Goal: Find specific page/section

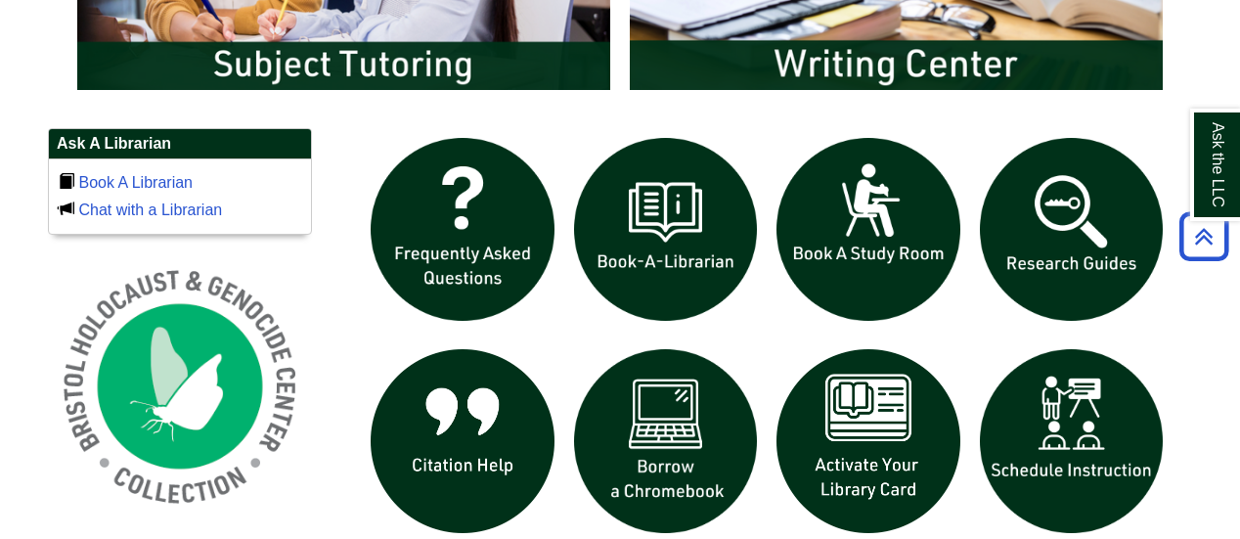
scroll to position [1238, 0]
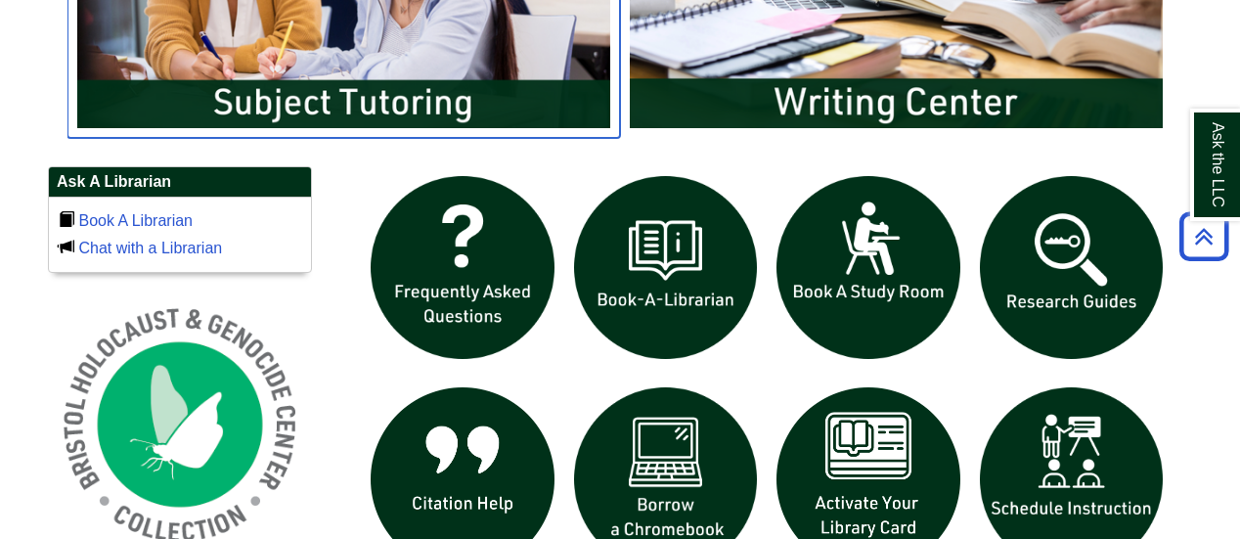
scroll to position [1105, 0]
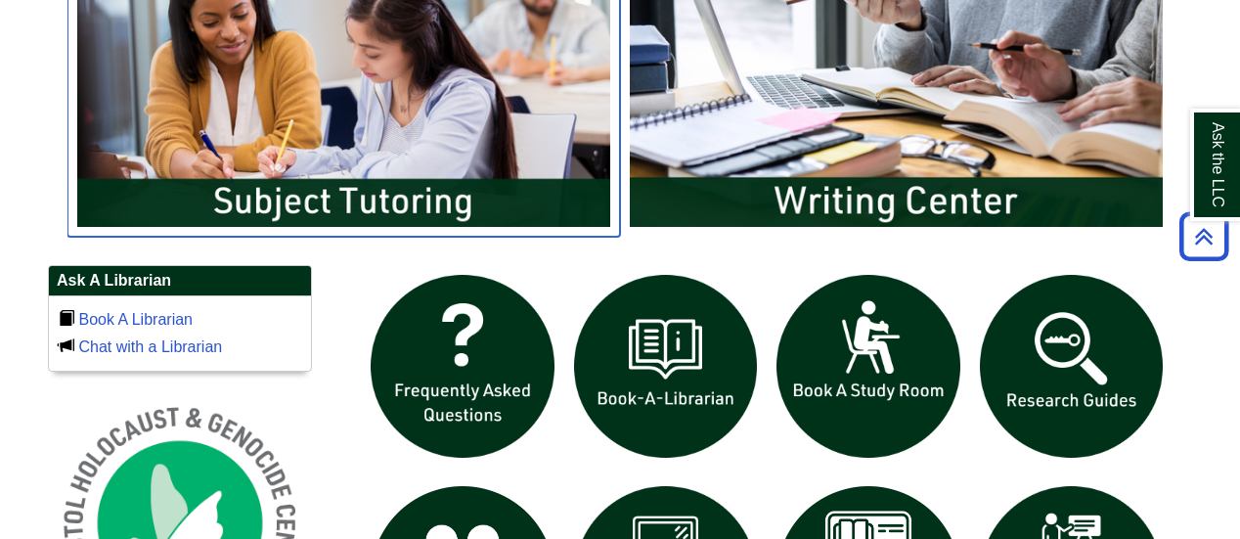
click at [282, 206] on img "slideshow" at bounding box center [343, 86] width 553 height 297
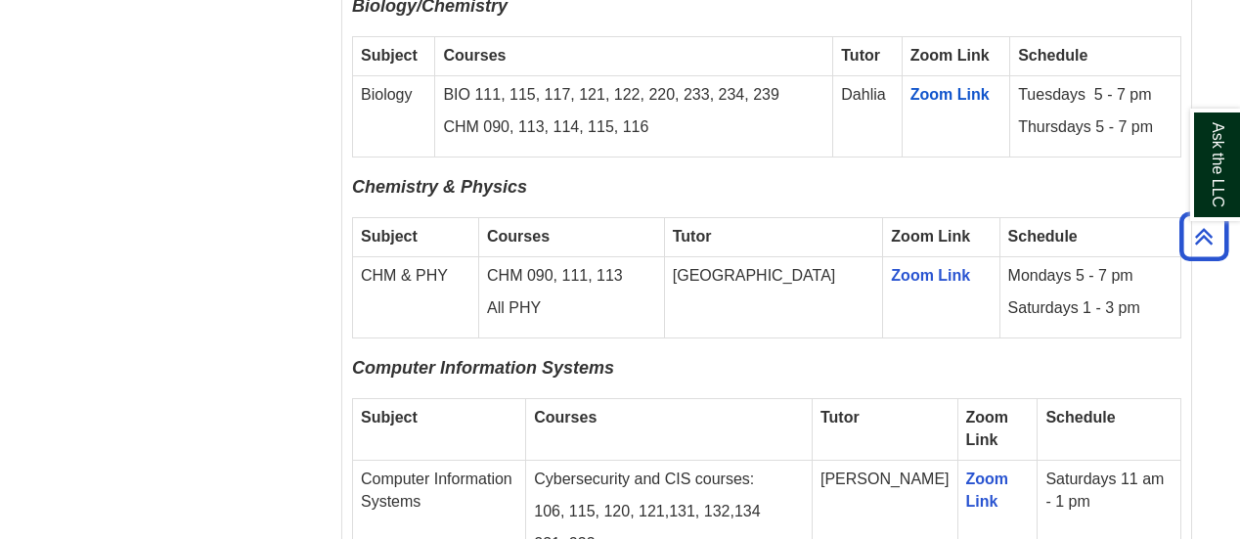
scroll to position [2020, 0]
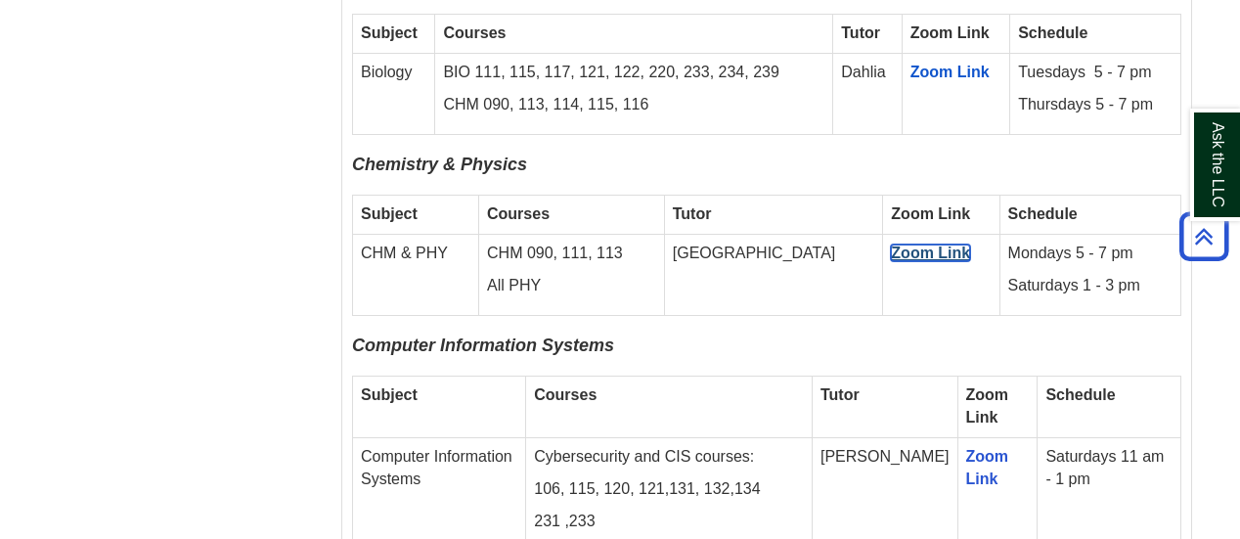
click at [891, 244] on link "Zoom Link" at bounding box center [930, 252] width 79 height 17
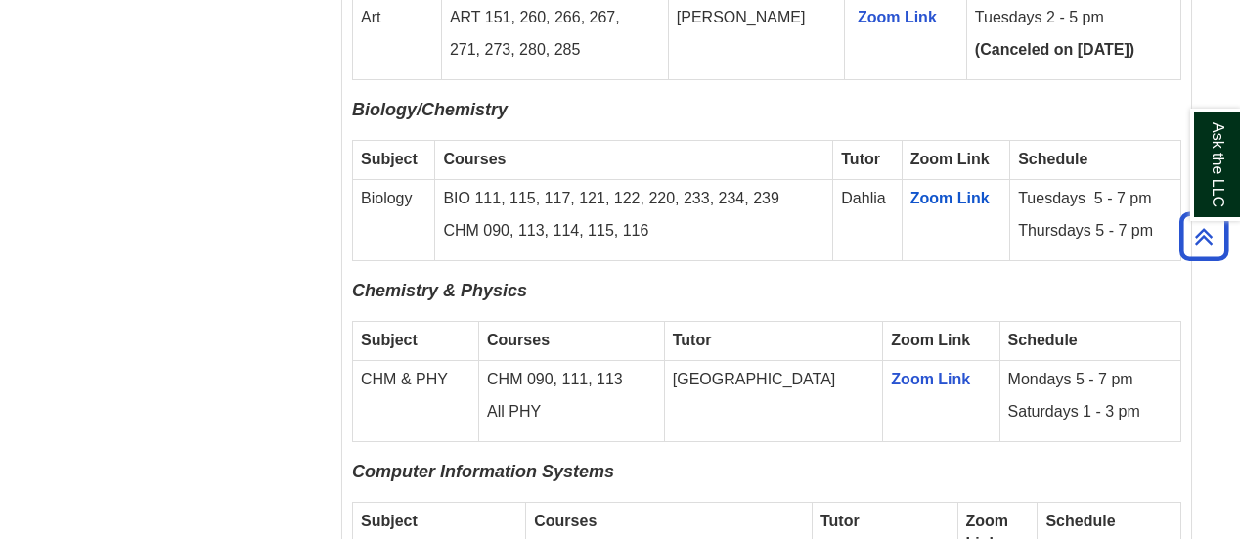
scroll to position [1956, 0]
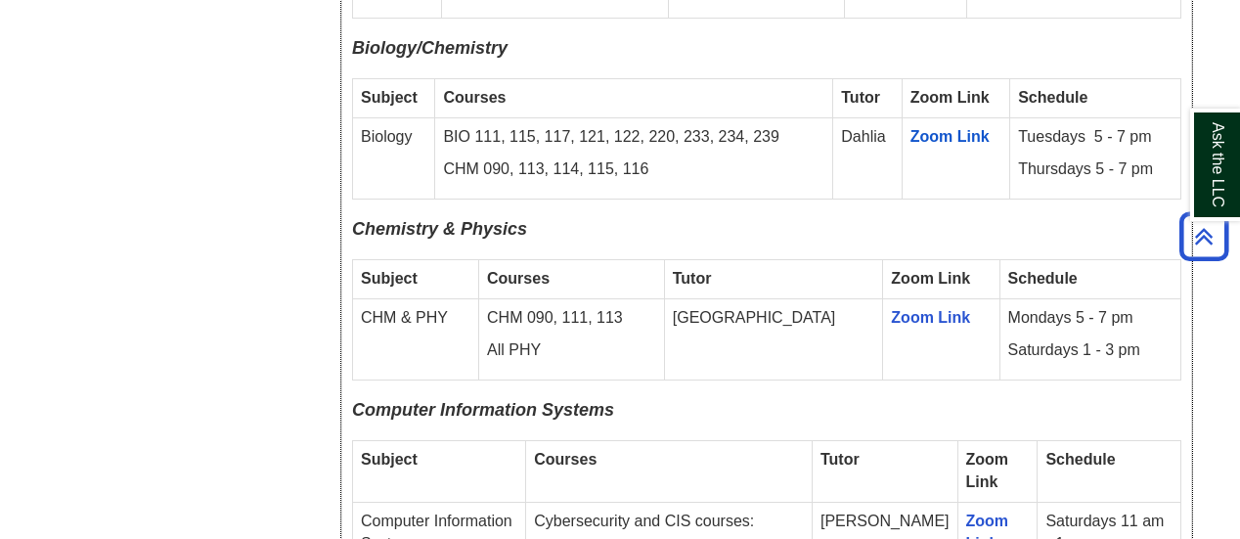
click at [891, 270] on strong "Zoom Link" at bounding box center [930, 278] width 79 height 17
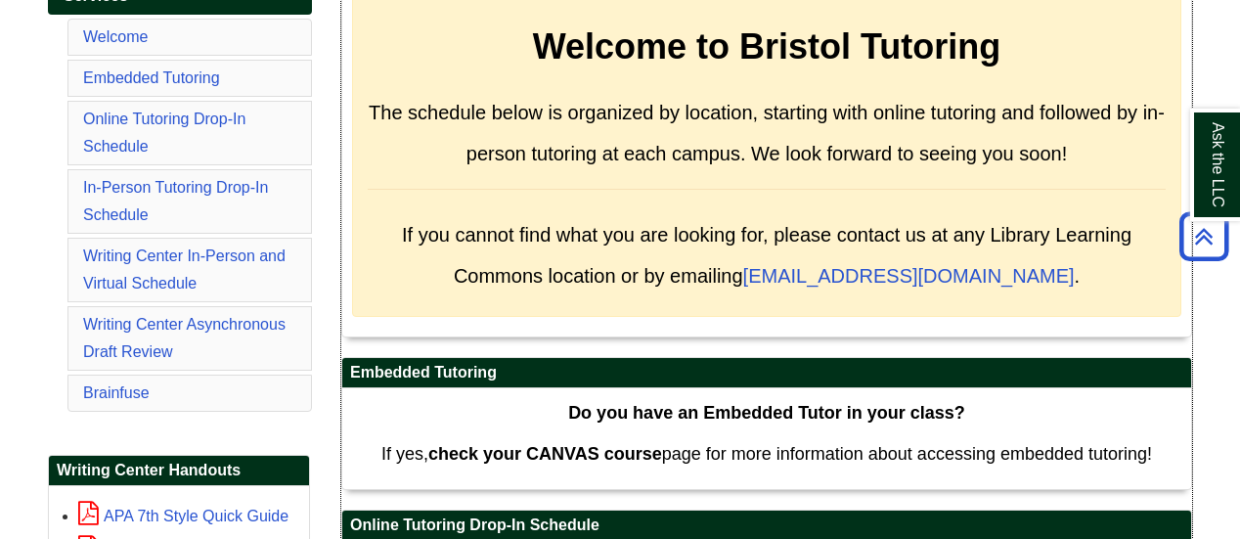
scroll to position [260, 0]
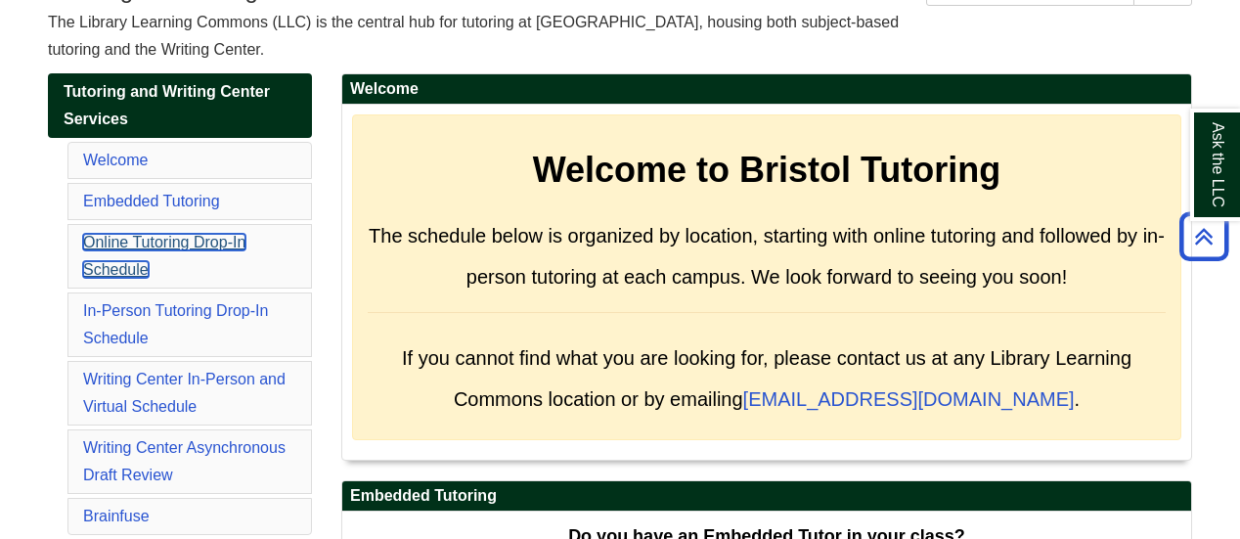
click at [147, 244] on link "Online Tutoring Drop-In Schedule" at bounding box center [164, 256] width 162 height 44
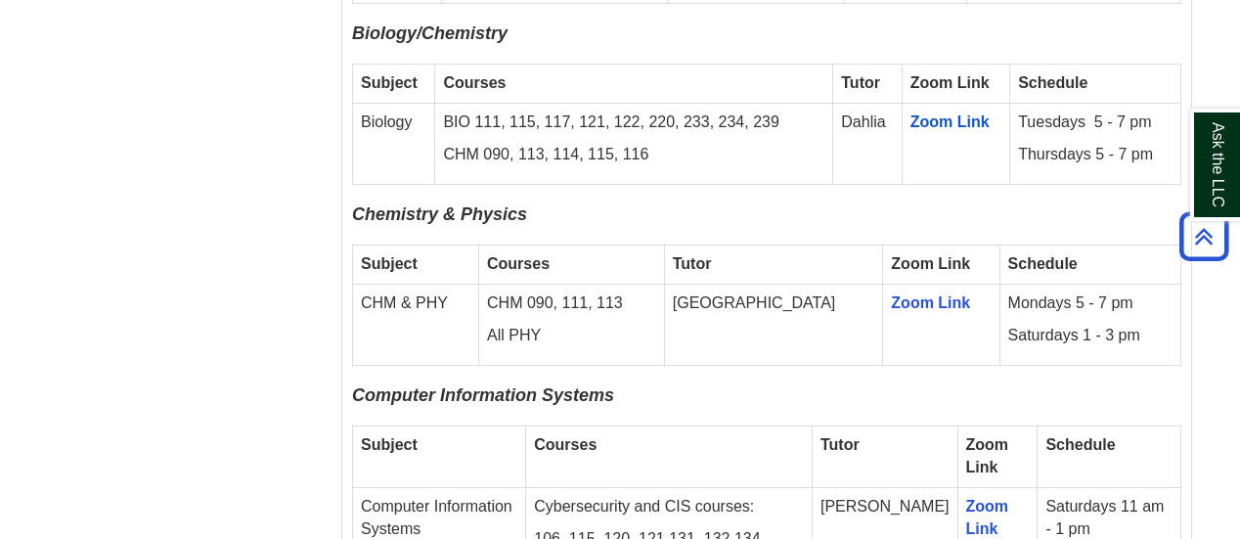
scroll to position [1995, 0]
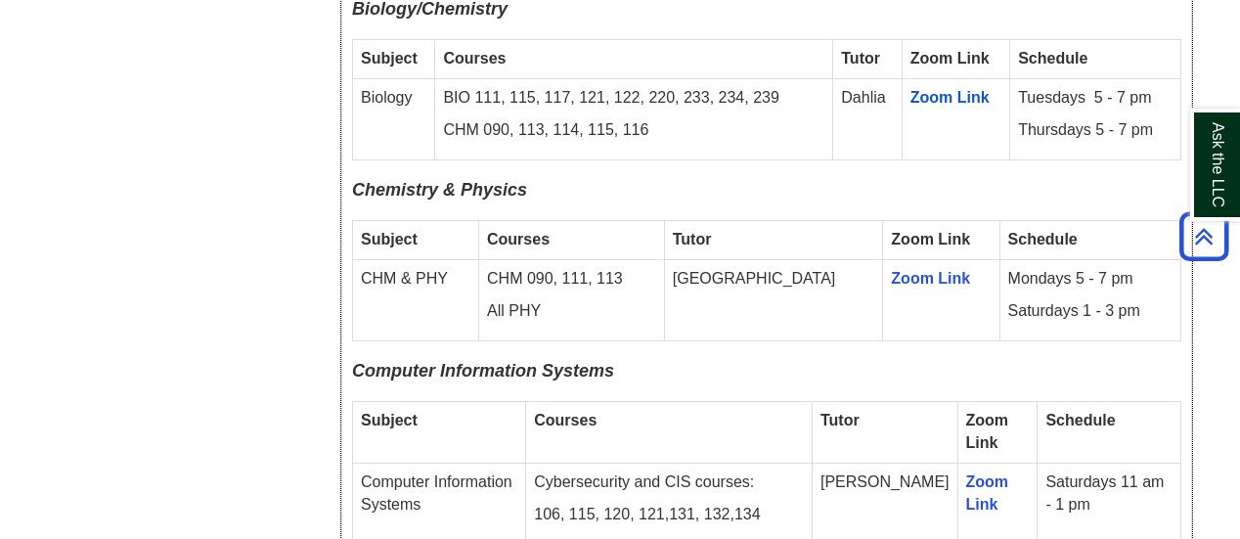
click at [932, 260] on td "Zoom Link" at bounding box center [941, 300] width 116 height 81
